Goal: Task Accomplishment & Management: Manage account settings

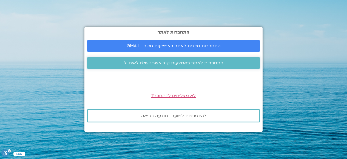
click at [165, 65] on span "התחברות לאתר באמצעות קוד אשר יישלח לאימייל" at bounding box center [174, 62] width 100 height 5
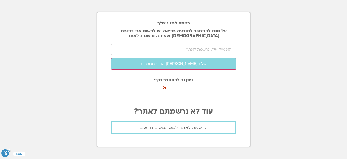
click at [179, 51] on input "email" at bounding box center [173, 50] width 125 height 12
type input "ע"
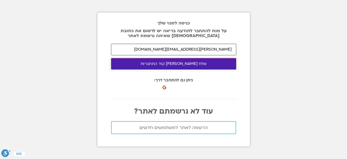
type input "gili@ben-zvi.co.il"
click at [173, 64] on button "שלח לי קוד התחברות" at bounding box center [173, 64] width 125 height 12
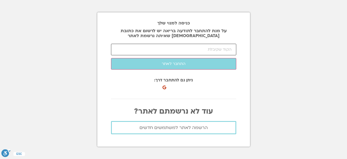
click at [190, 49] on input "number" at bounding box center [173, 50] width 125 height 12
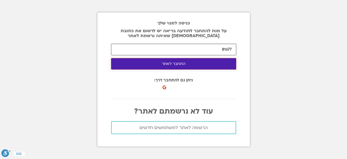
type input "81677"
click at [174, 64] on button "התחבר לאתר" at bounding box center [173, 64] width 125 height 12
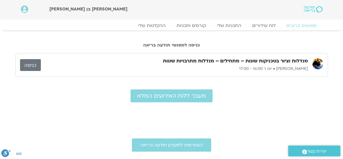
click at [35, 63] on link "כניסה" at bounding box center [30, 65] width 21 height 12
